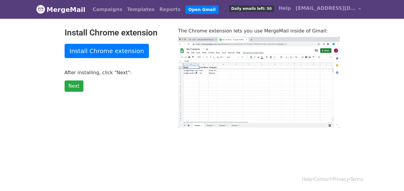
scroll to position [1, 0]
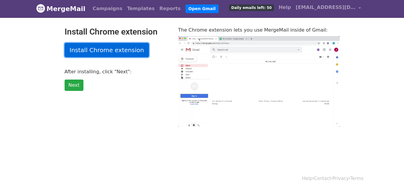
click at [119, 53] on link "Install Chrome extension" at bounding box center [107, 50] width 85 height 14
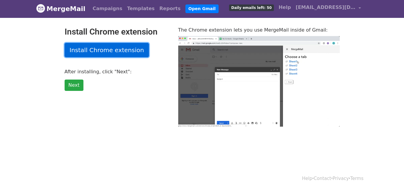
click at [107, 47] on link "Install Chrome extension" at bounding box center [107, 50] width 85 height 14
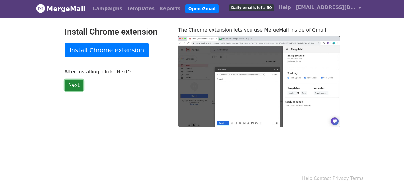
click at [75, 86] on link "Next" at bounding box center [74, 85] width 19 height 11
type input "72.54"
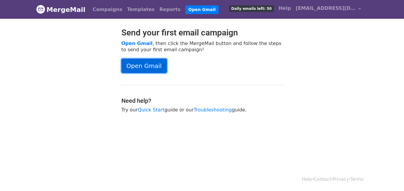
click at [153, 68] on link "Open Gmail" at bounding box center [143, 66] width 45 height 14
click at [190, 64] on div "Open Gmail" at bounding box center [201, 66] width 161 height 14
